Goal: Information Seeking & Learning: Learn about a topic

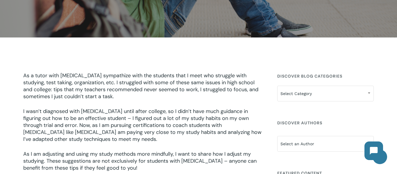
scroll to position [123, 0]
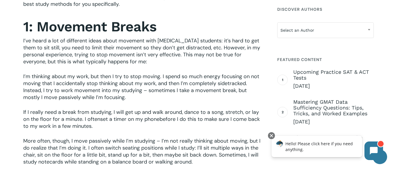
scroll to position [329, 0]
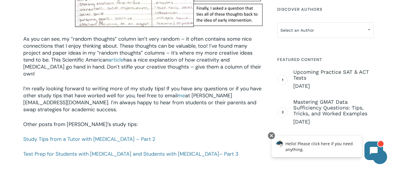
scroll to position [803, 0]
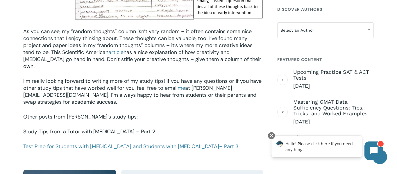
click at [121, 128] on link "Study Tips from a Tutor with [MEDICAL_DATA] – Part 2" at bounding box center [89, 131] width 132 height 7
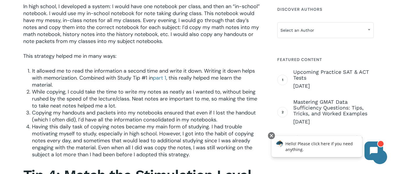
scroll to position [321, 0]
